Goal: Feedback & Contribution: Submit feedback/report problem

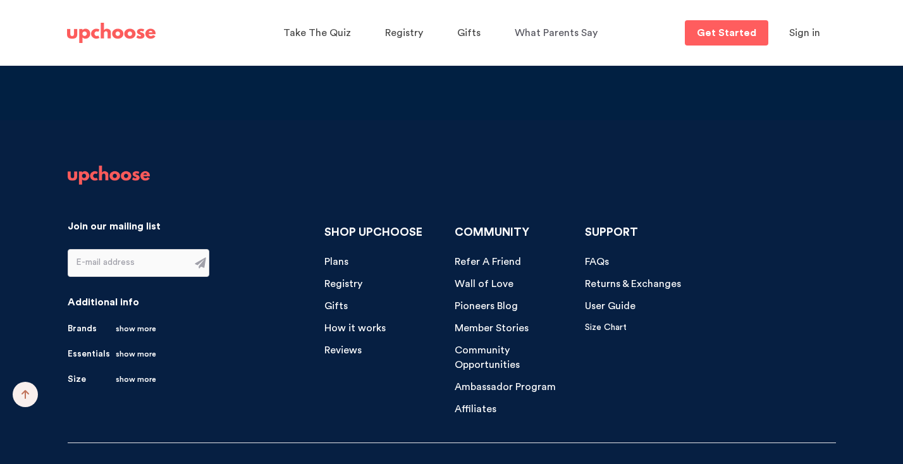
scroll to position [13224, 0]
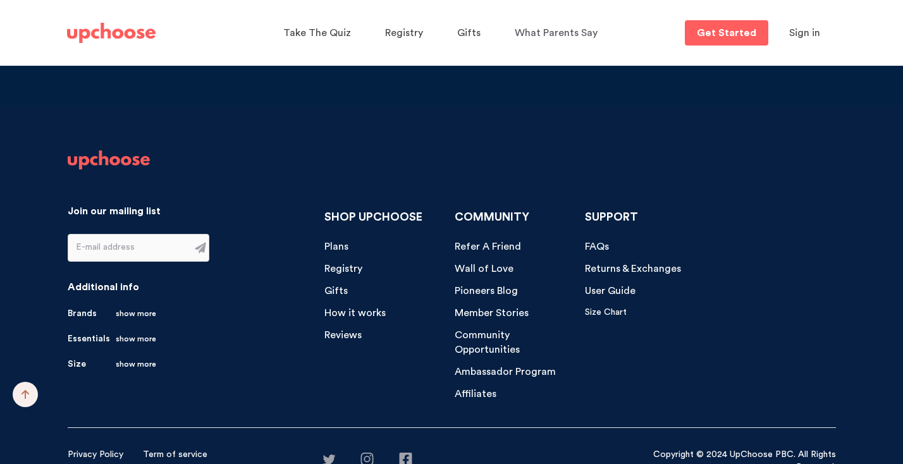
click at [496, 330] on span "Community Opportunities" at bounding box center [487, 342] width 65 height 25
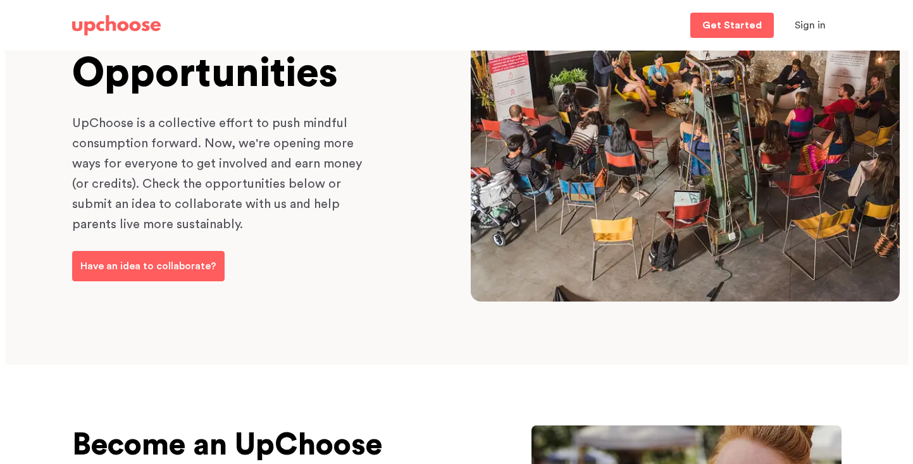
scroll to position [203, 0]
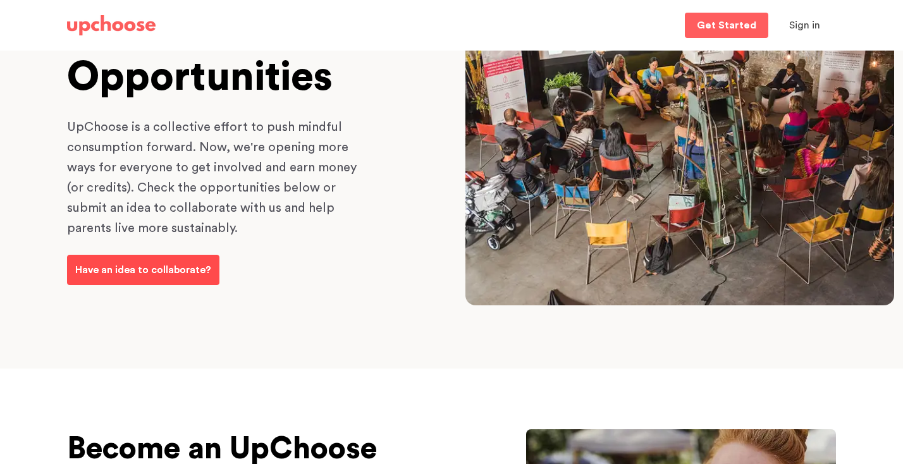
click at [193, 272] on p "Have an idea to collaborate?" at bounding box center [143, 269] width 136 height 15
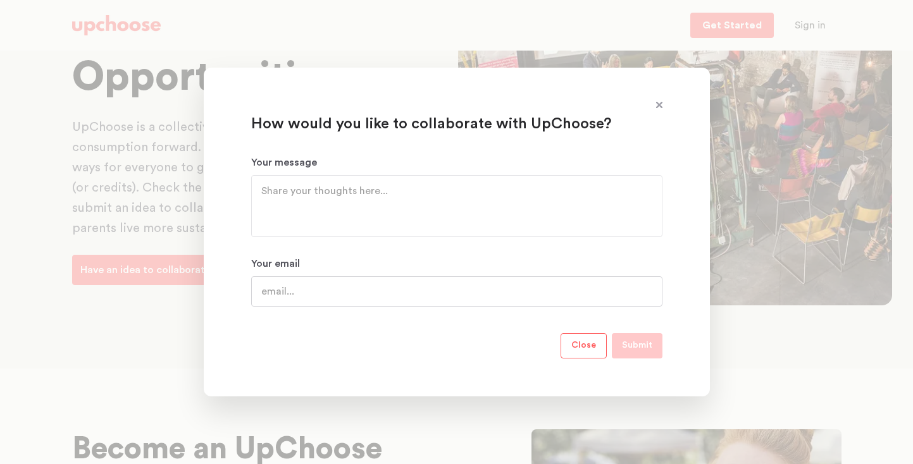
click at [312, 292] on input "Your email" at bounding box center [456, 291] width 411 height 30
type input "[EMAIL_ADDRESS][DOMAIN_NAME]"
click at [355, 200] on textarea "Your message" at bounding box center [456, 206] width 391 height 46
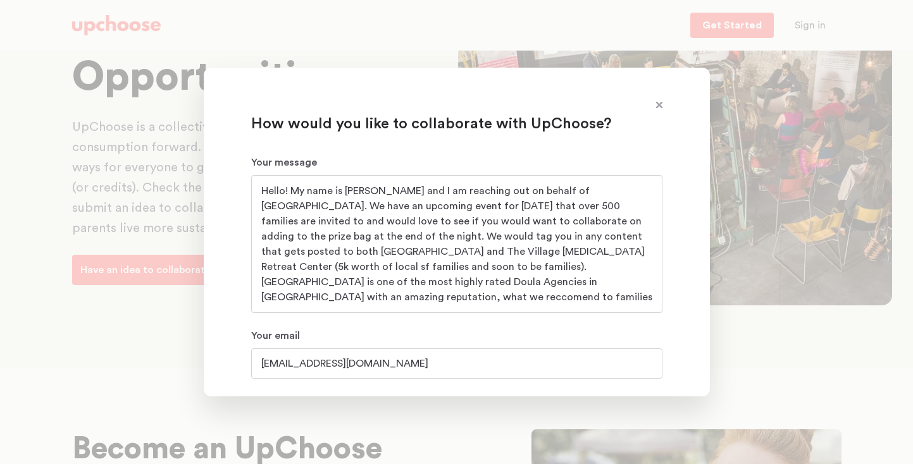
scroll to position [0, 0]
click at [360, 293] on textarea "Hello! My name is [PERSON_NAME] and I am reaching out on behalf of [GEOGRAPHIC_…" at bounding box center [456, 243] width 391 height 121
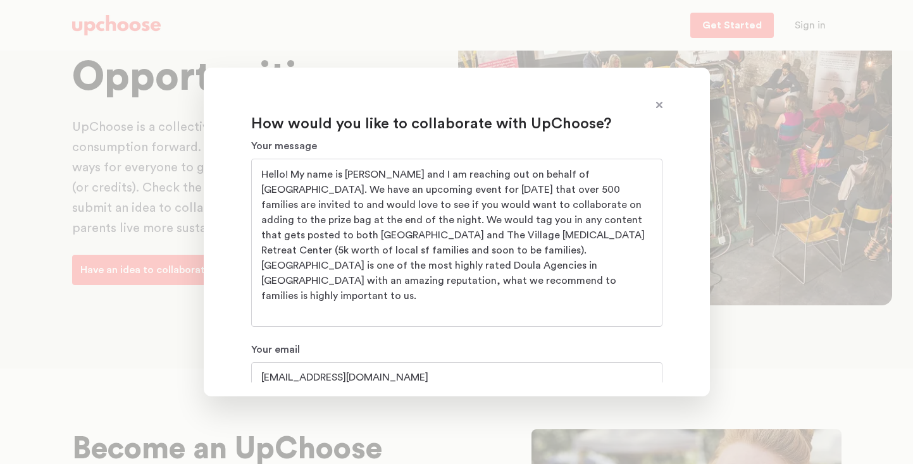
scroll to position [20, 0]
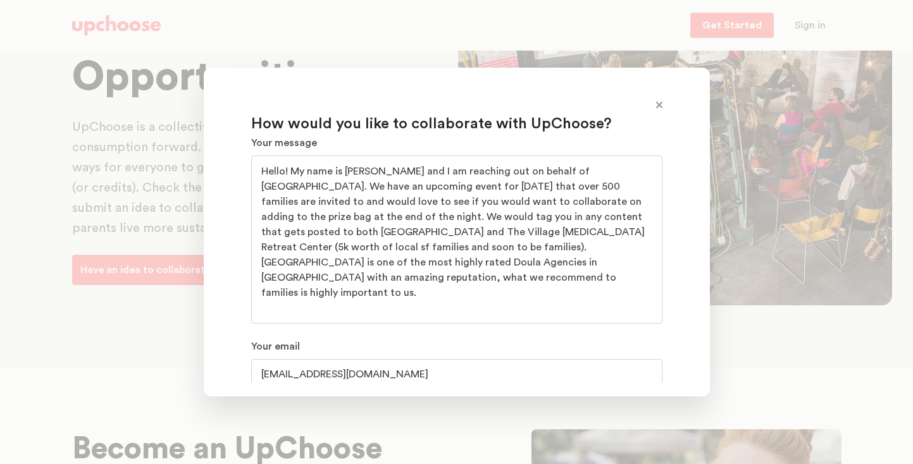
drag, startPoint x: 594, startPoint y: 232, endPoint x: 605, endPoint y: 234, distance: 10.9
click at [594, 232] on textarea "Hello! My name is [PERSON_NAME] and I am reaching out on behalf of [GEOGRAPHIC_…" at bounding box center [456, 240] width 391 height 152
click at [519, 273] on textarea "Hello! My name is [PERSON_NAME] and I am reaching out on behalf of [GEOGRAPHIC_…" at bounding box center [456, 240] width 391 height 152
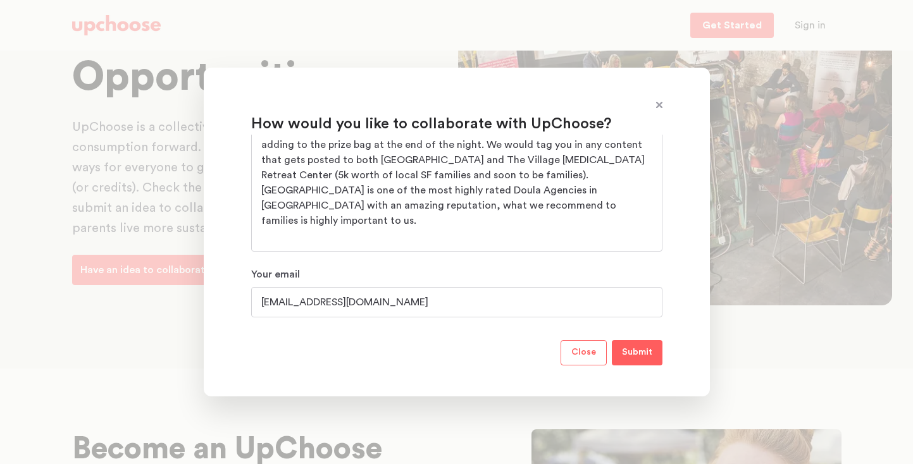
scroll to position [95, 0]
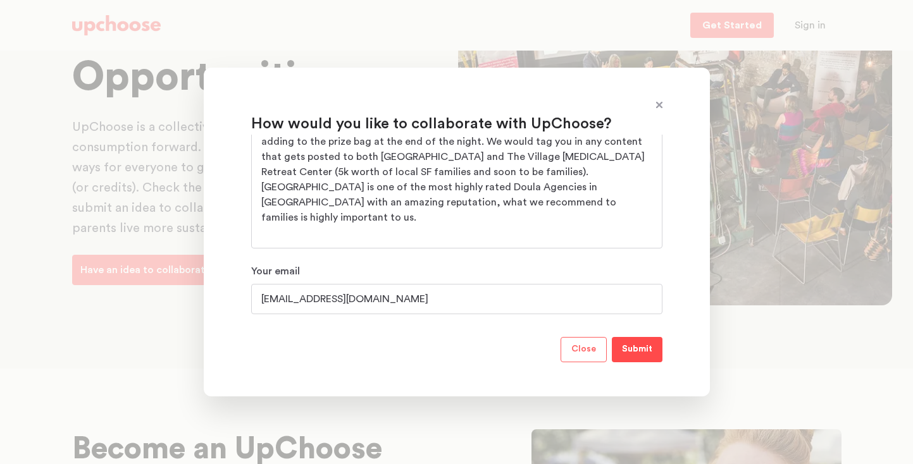
type textarea "Hello! My name is [PERSON_NAME] and I am reaching out on behalf of [GEOGRAPHIC_…"
click at [644, 357] on p "Submit" at bounding box center [637, 349] width 30 height 15
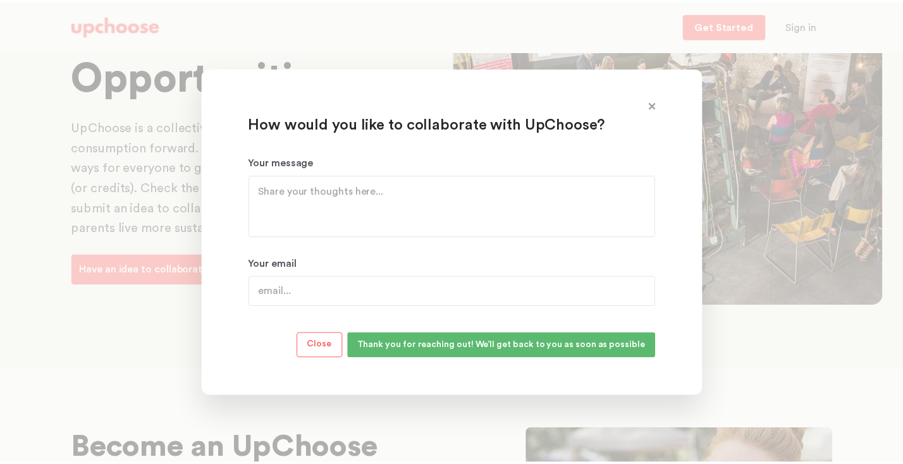
scroll to position [0, 0]
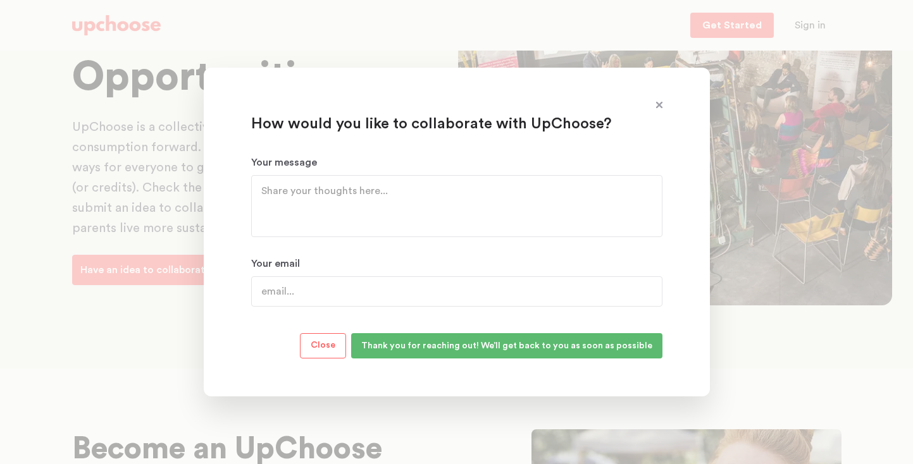
click at [657, 105] on span at bounding box center [659, 105] width 16 height 16
